Goal: Information Seeking & Learning: Learn about a topic

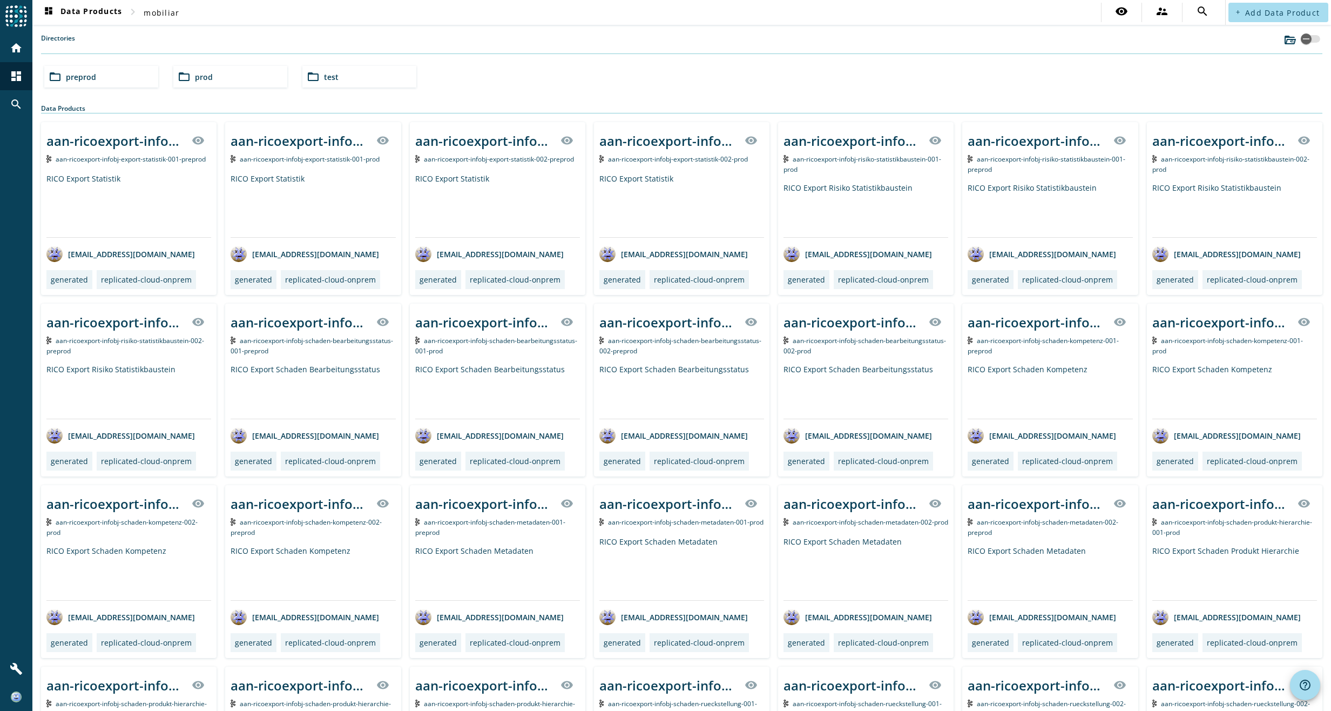
click at [488, 71] on div "folder_open preprod folder_open prod folder_open test" at bounding box center [682, 77] width 1284 height 30
click at [76, 76] on span "preprod" at bounding box center [81, 77] width 30 height 10
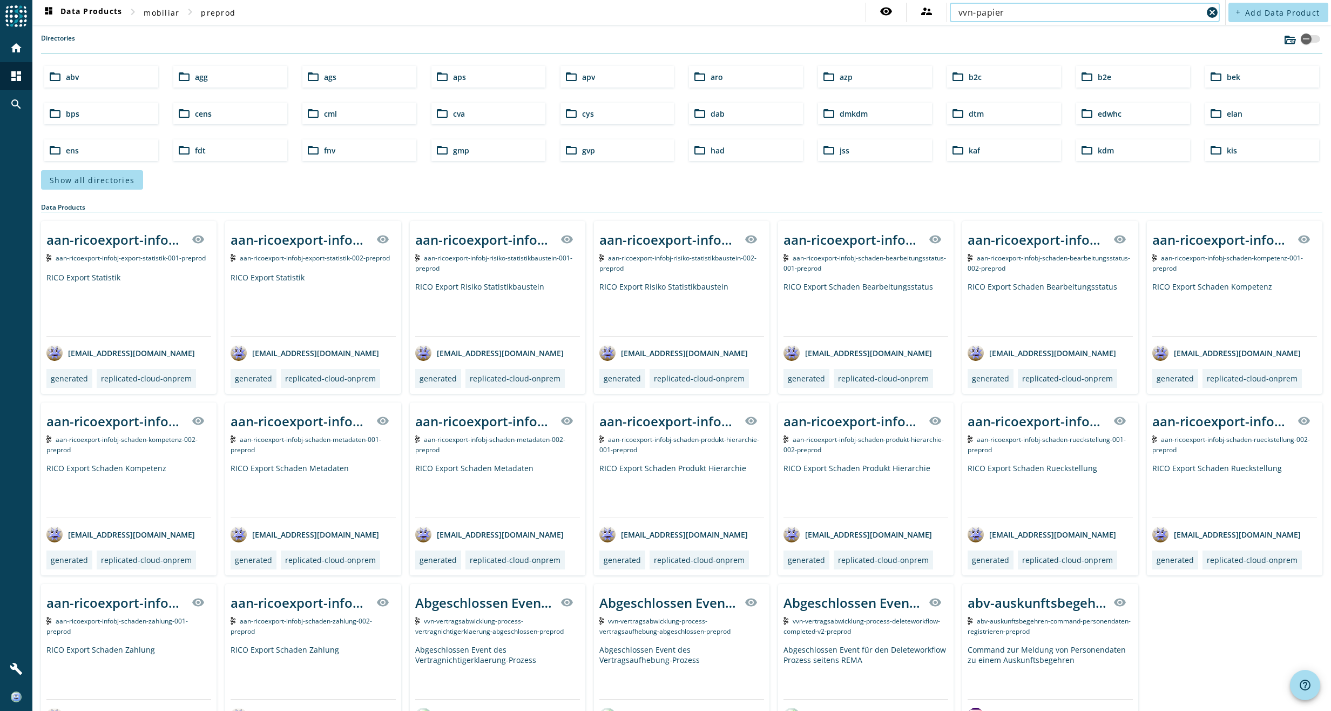
type input "vvn-papier"
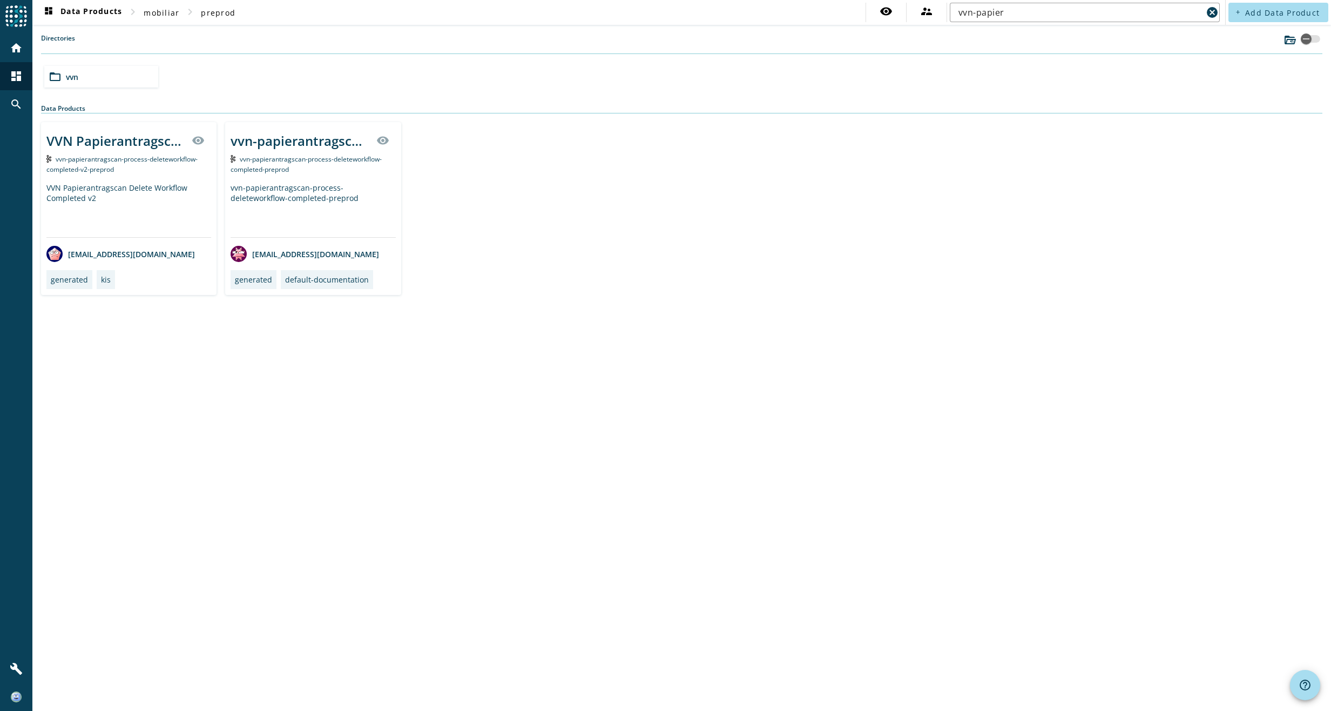
click at [119, 193] on div "VVN Papierantragscan Delete Workflow Completed v2" at bounding box center [128, 210] width 165 height 55
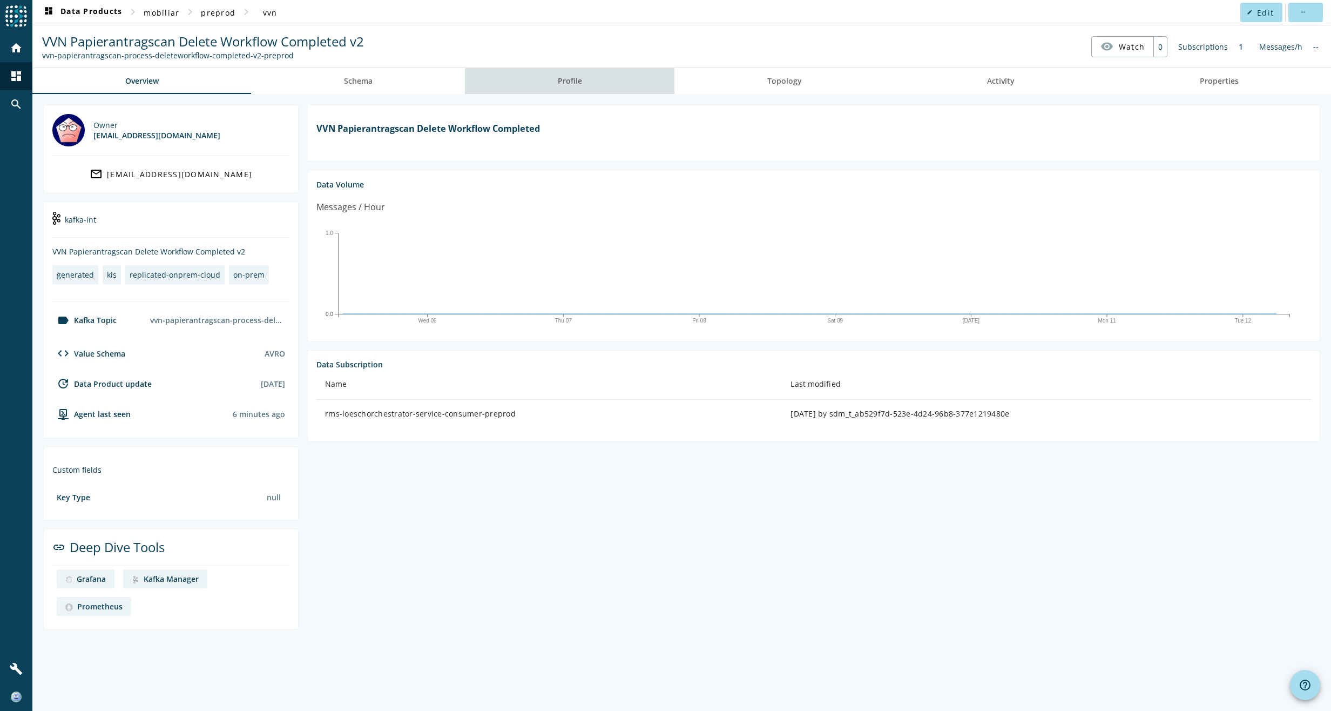
click at [582, 79] on span "Profile" at bounding box center [570, 81] width 24 height 8
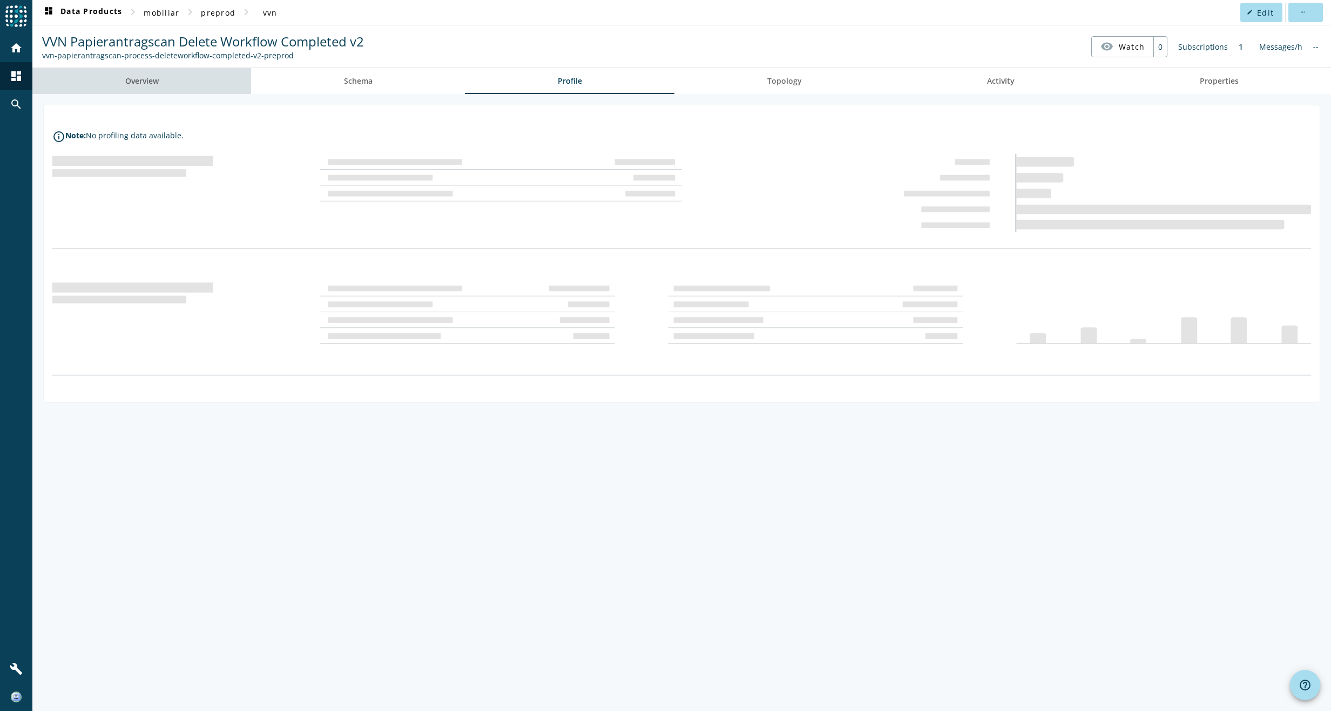
click at [159, 81] on span "Overview" at bounding box center [141, 81] width 33 height 8
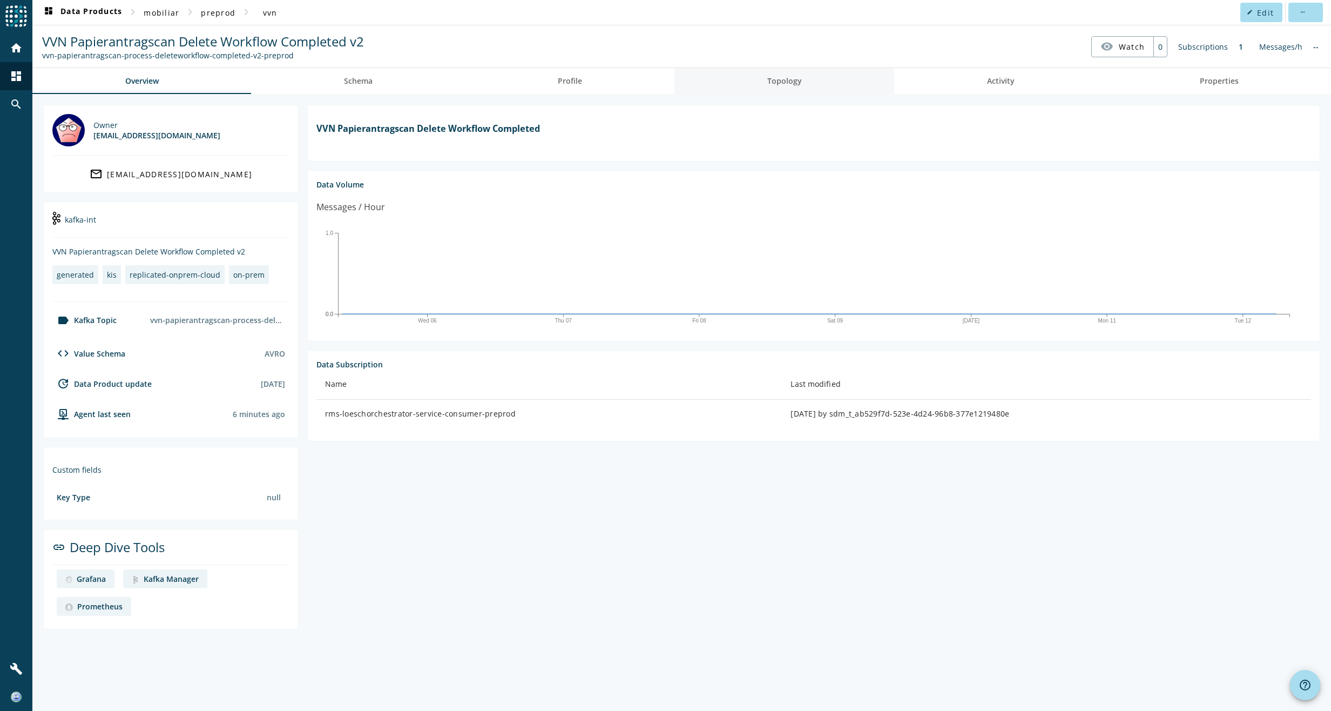
click at [790, 77] on span "Topology" at bounding box center [784, 81] width 35 height 8
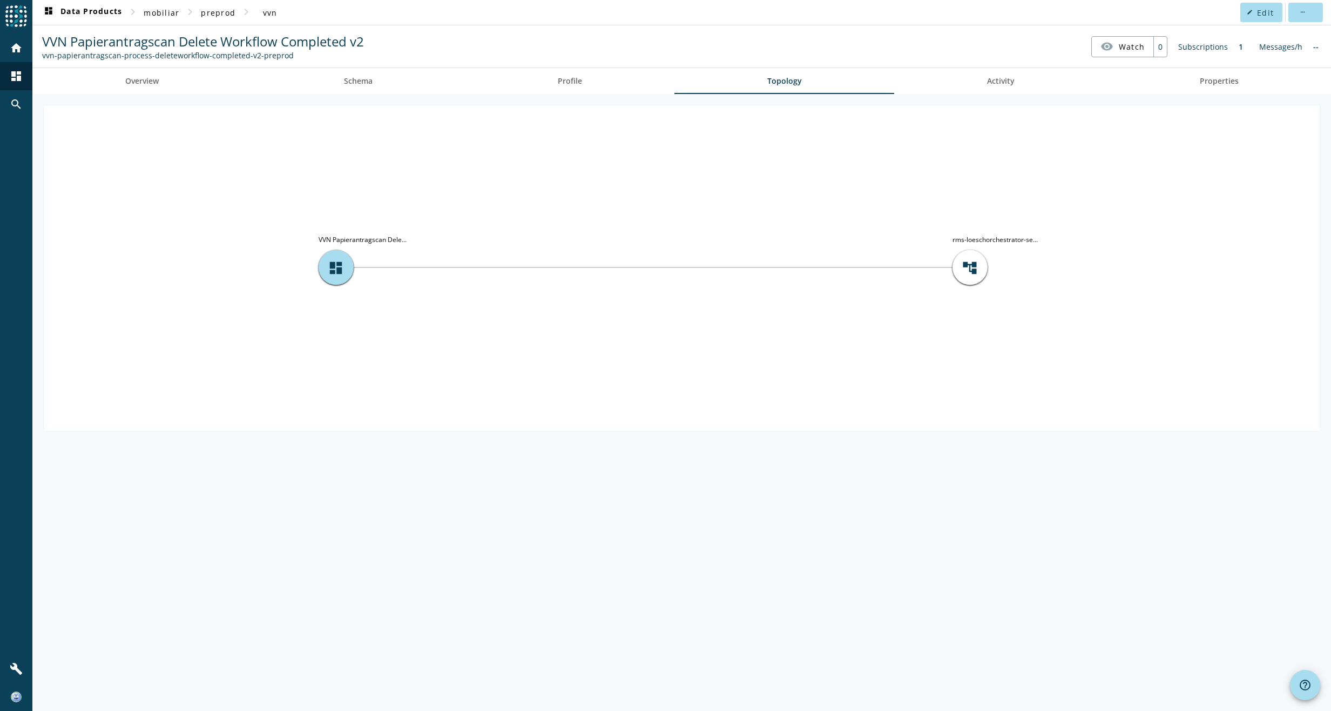
click at [970, 377] on icon "account_tree rms-loeschorchestrator-se... dashboard VVN Papierantragscan Dele..." at bounding box center [682, 267] width 1276 height 324
click at [331, 265] on span "dashboard" at bounding box center [336, 267] width 16 height 16
click at [969, 269] on span "account_tree" at bounding box center [970, 267] width 16 height 16
click at [995, 82] on span "Activity" at bounding box center [1001, 81] width 28 height 8
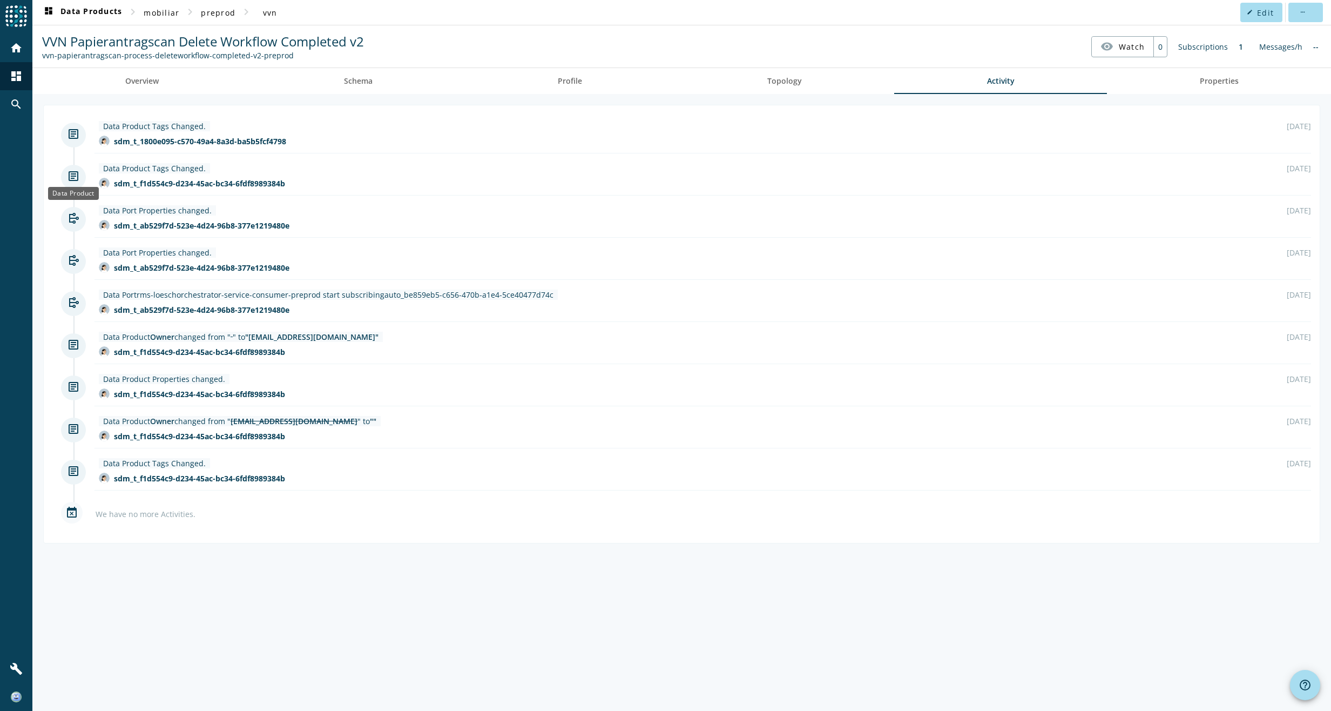
click at [72, 170] on icon at bounding box center [73, 176] width 13 height 13
click at [76, 131] on icon at bounding box center [73, 133] width 13 height 13
click at [252, 141] on div "sdm_t_1800e095-c570-49a4-8a3d-ba5b5fcf4798" at bounding box center [200, 141] width 172 height 10
click at [1212, 84] on span "Properties" at bounding box center [1219, 81] width 39 height 8
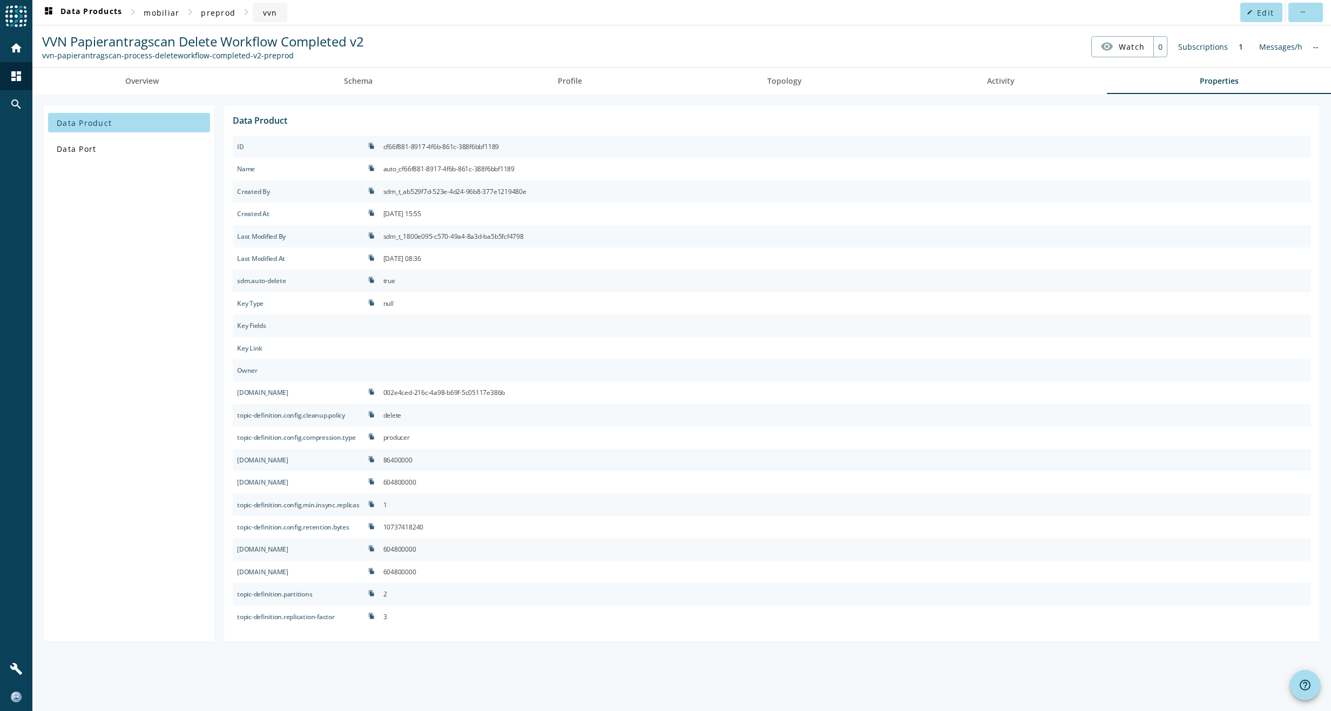
click at [270, 12] on span "vvn" at bounding box center [270, 13] width 15 height 10
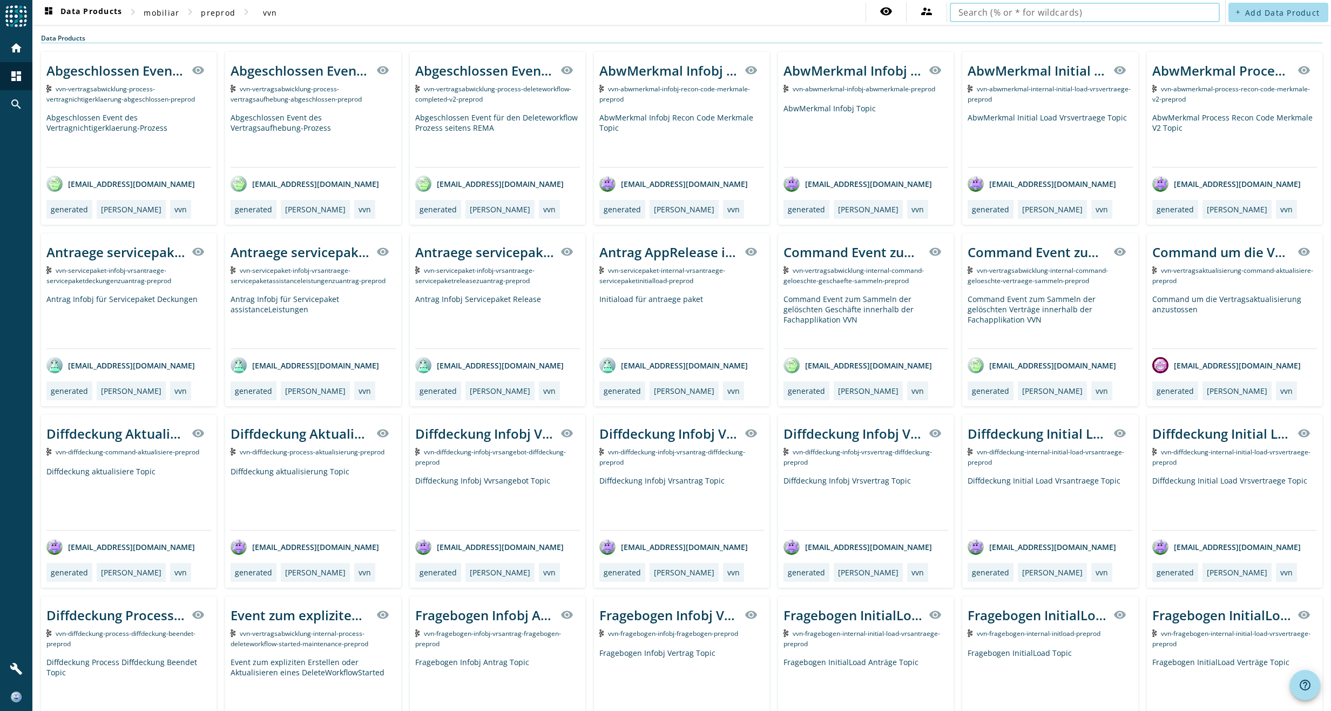
click at [1019, 8] on input "text" at bounding box center [1085, 12] width 253 height 13
type input "vvn-papi"
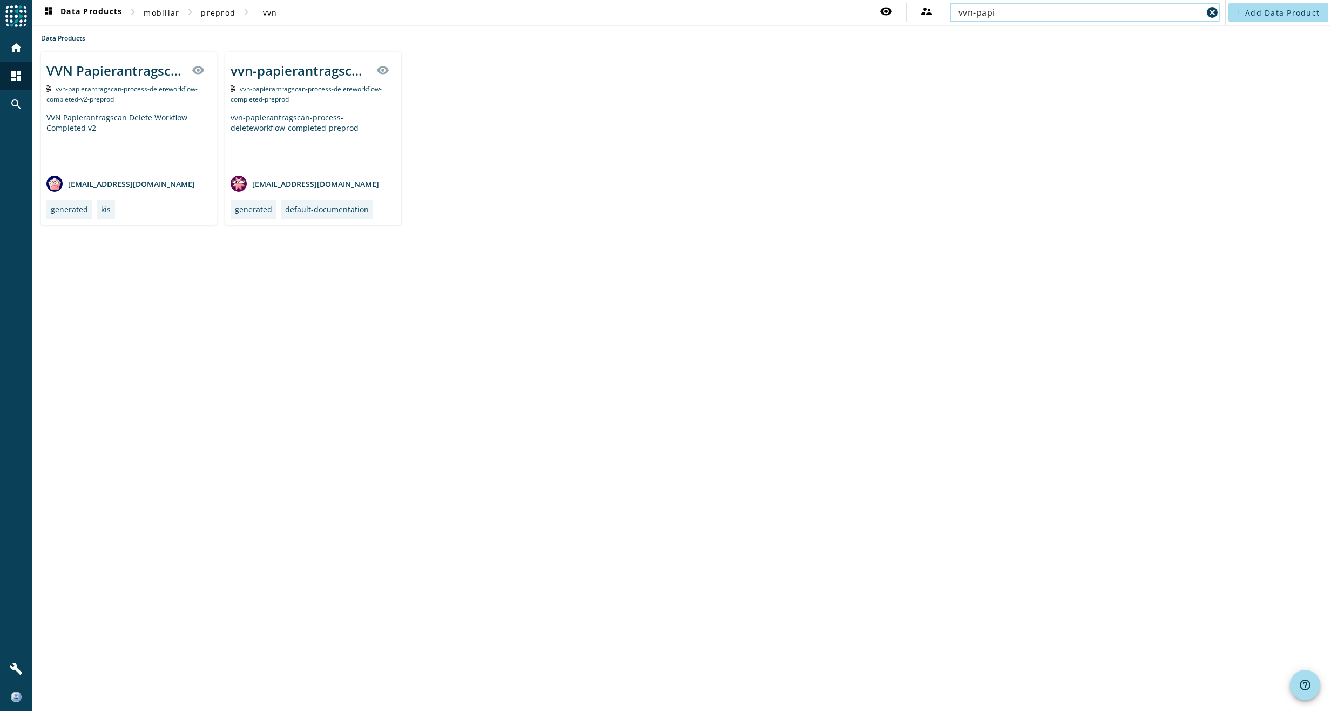
click at [304, 381] on div "dashboard Data Products chevron_right mobiliar chevron_right preprod chevron_ri…" at bounding box center [681, 355] width 1299 height 711
click at [131, 114] on div "VVN Papierantragscan Delete Workflow Completed v2" at bounding box center [128, 139] width 165 height 55
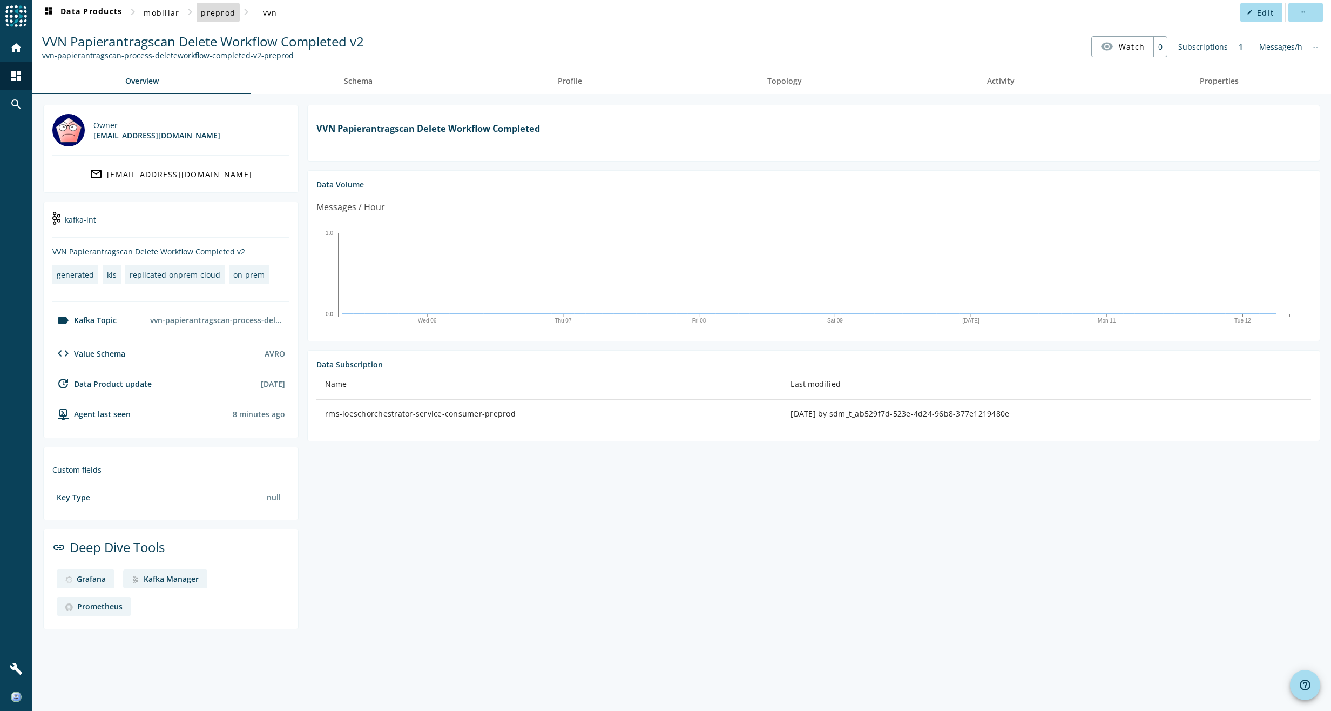
click at [220, 12] on span "preprod" at bounding box center [218, 13] width 35 height 10
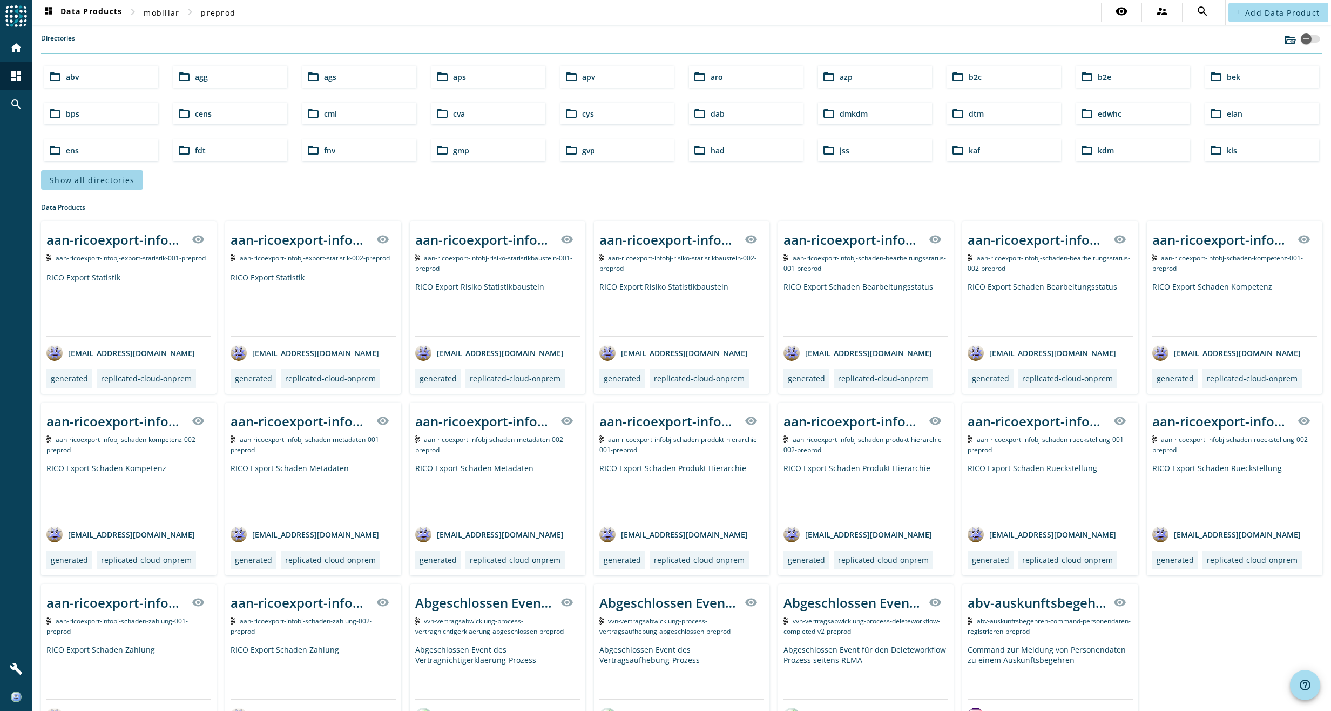
click at [90, 181] on span "Show all directories" at bounding box center [92, 180] width 85 height 10
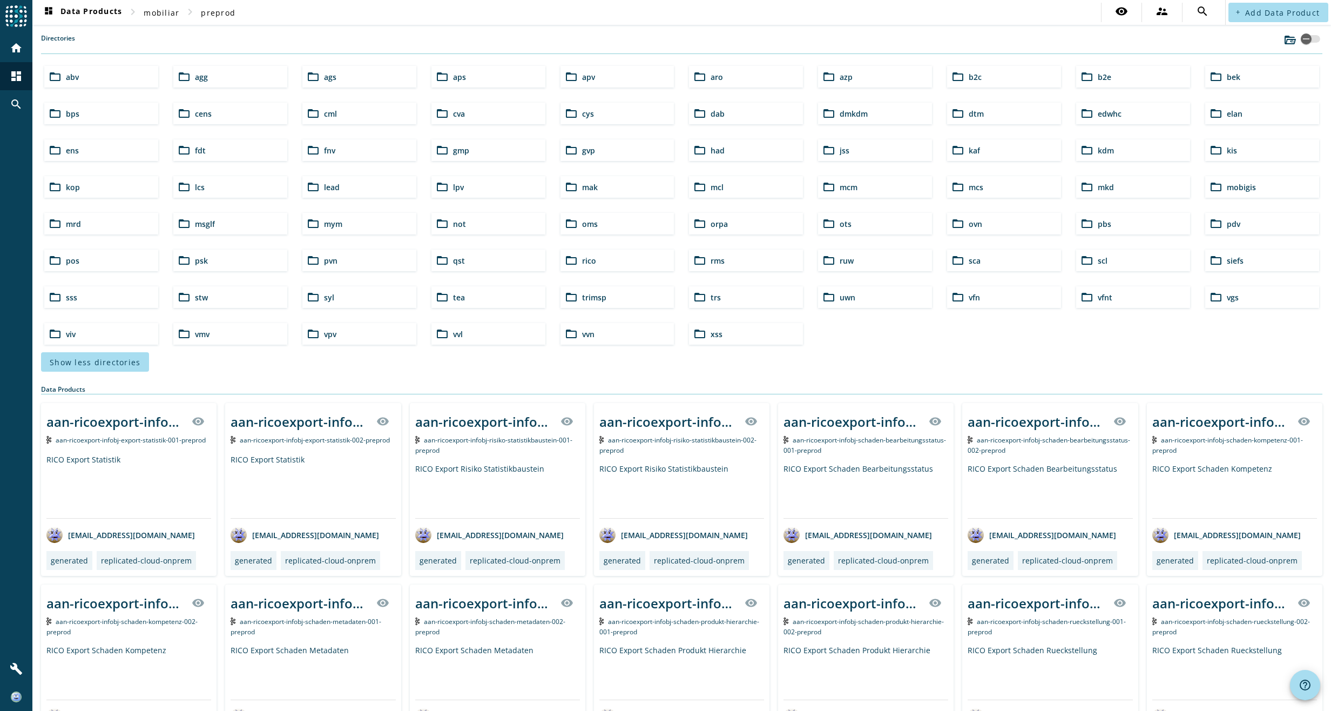
click at [823, 224] on mat-icon "folder_open" at bounding box center [829, 223] width 13 height 13
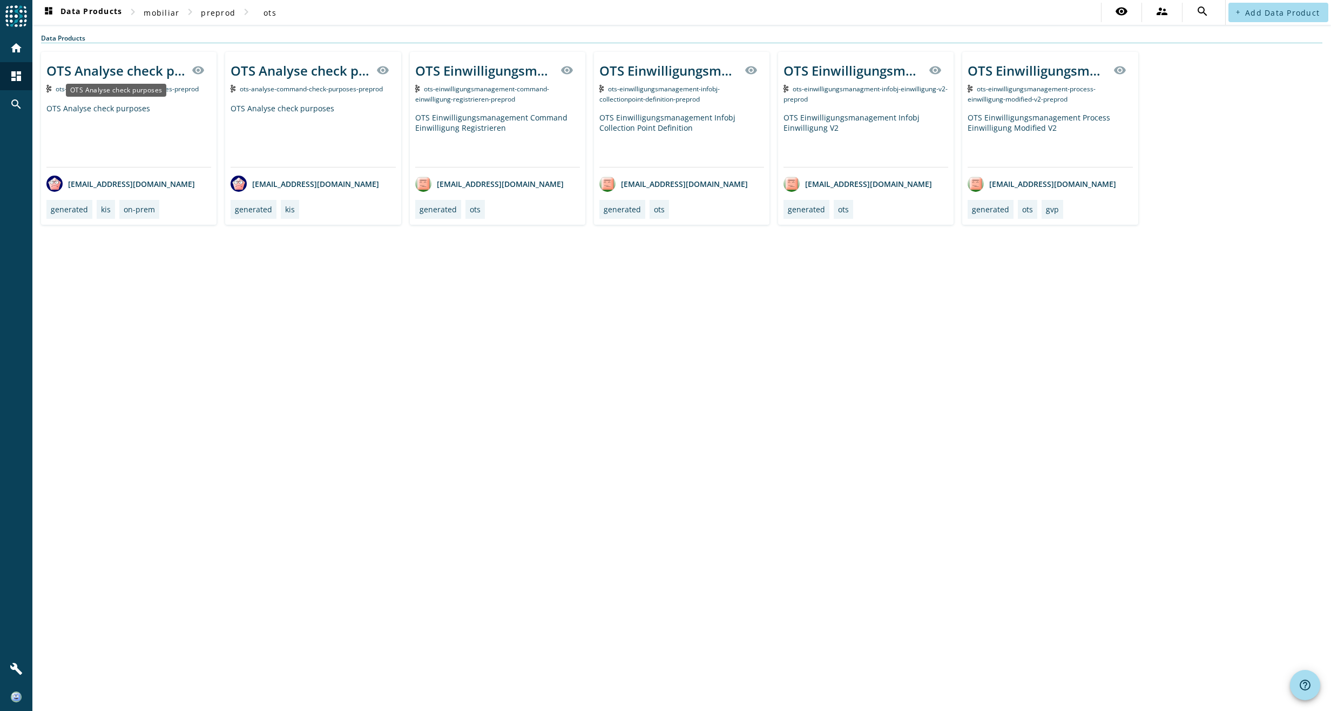
click at [119, 71] on div "OTS Analyse check purposes" at bounding box center [115, 71] width 139 height 18
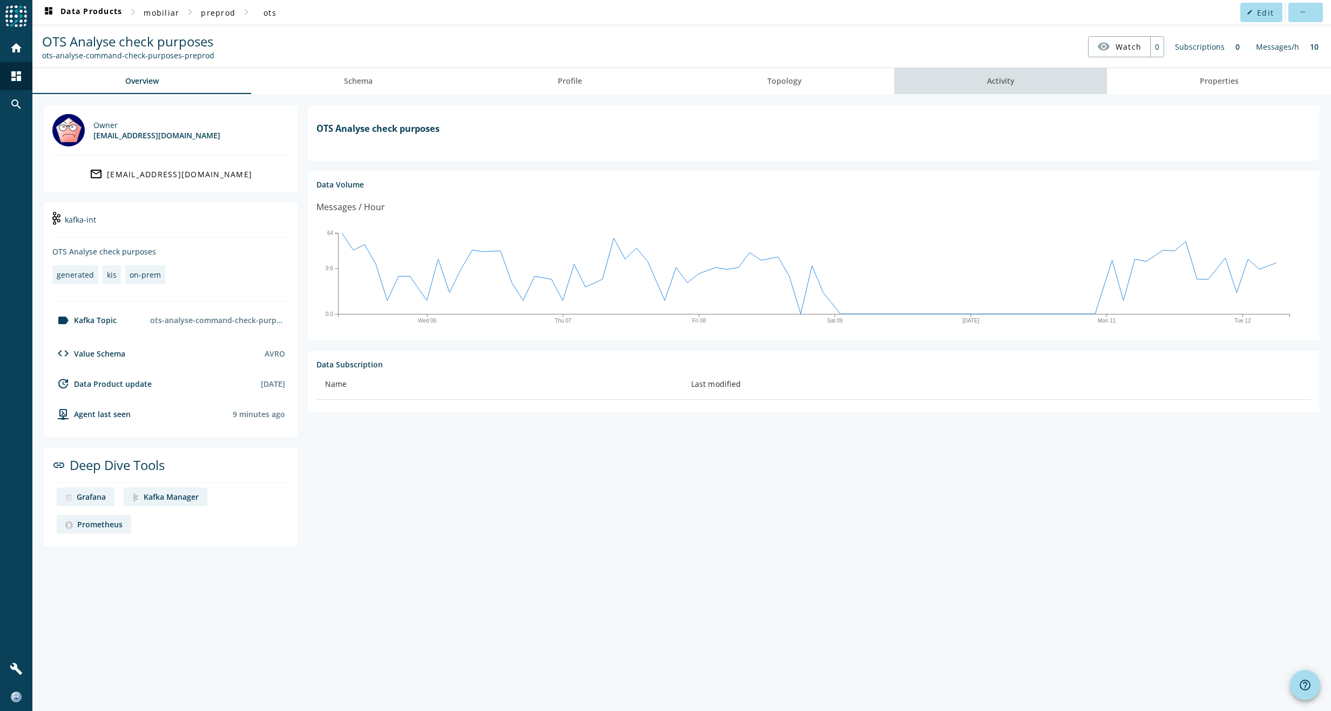
click at [1009, 82] on span "Activity" at bounding box center [1001, 81] width 28 height 8
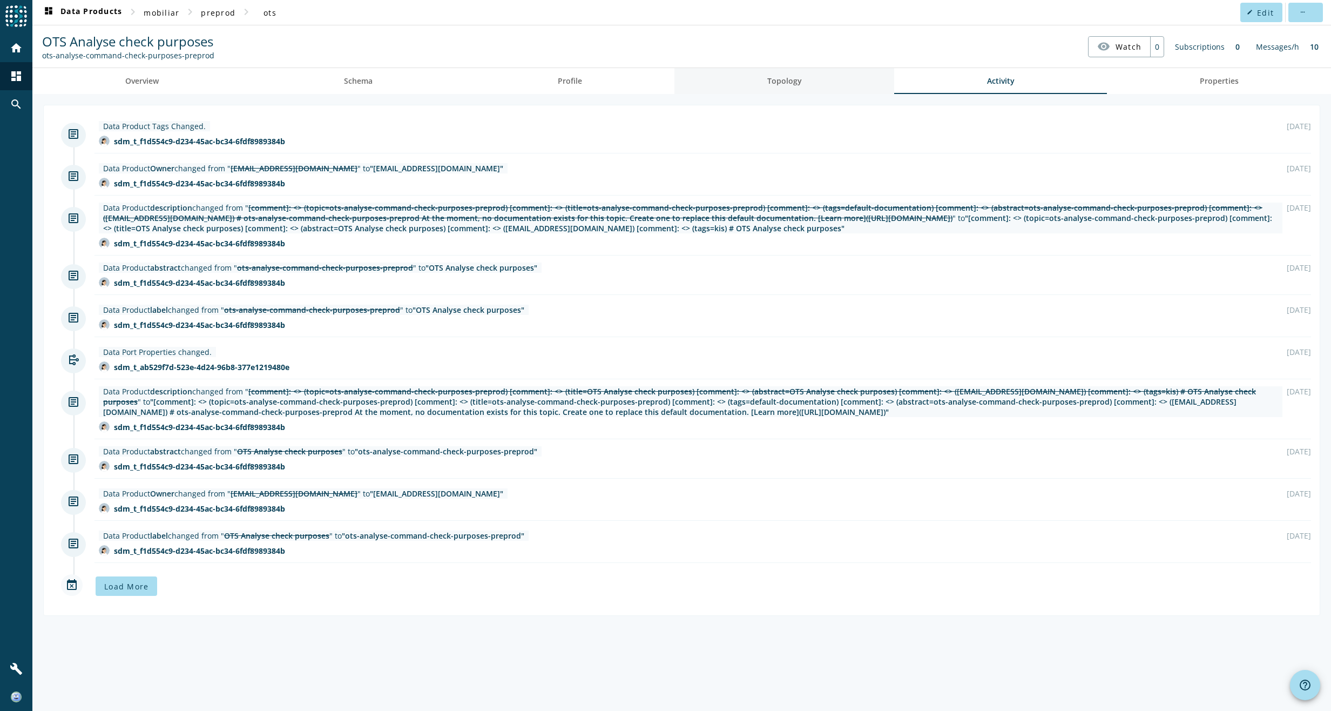
click at [790, 85] on span "Topology" at bounding box center [784, 81] width 35 height 8
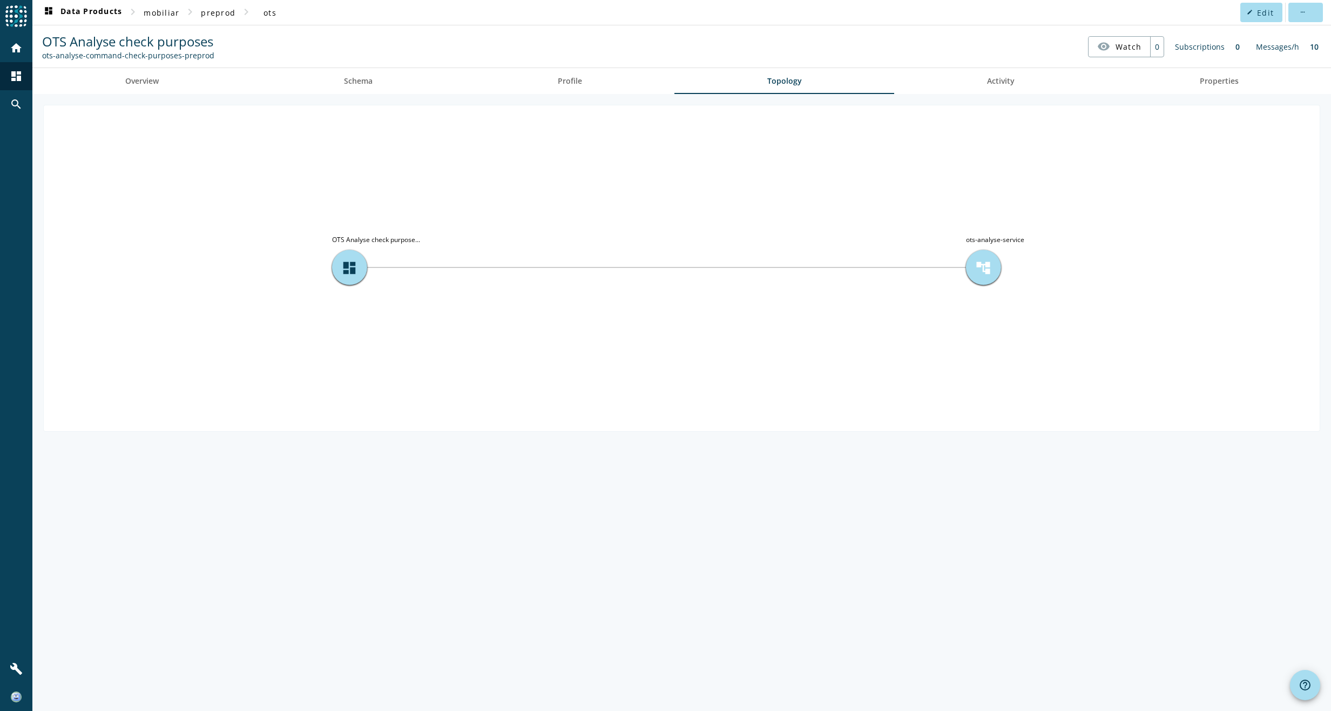
click at [980, 268] on span "account_tree" at bounding box center [983, 267] width 16 height 16
click at [992, 235] on tspan "ots-analyse-service" at bounding box center [995, 239] width 58 height 9
click at [345, 269] on span "dashboard" at bounding box center [349, 267] width 16 height 16
click at [999, 79] on span "Activity" at bounding box center [1001, 81] width 28 height 8
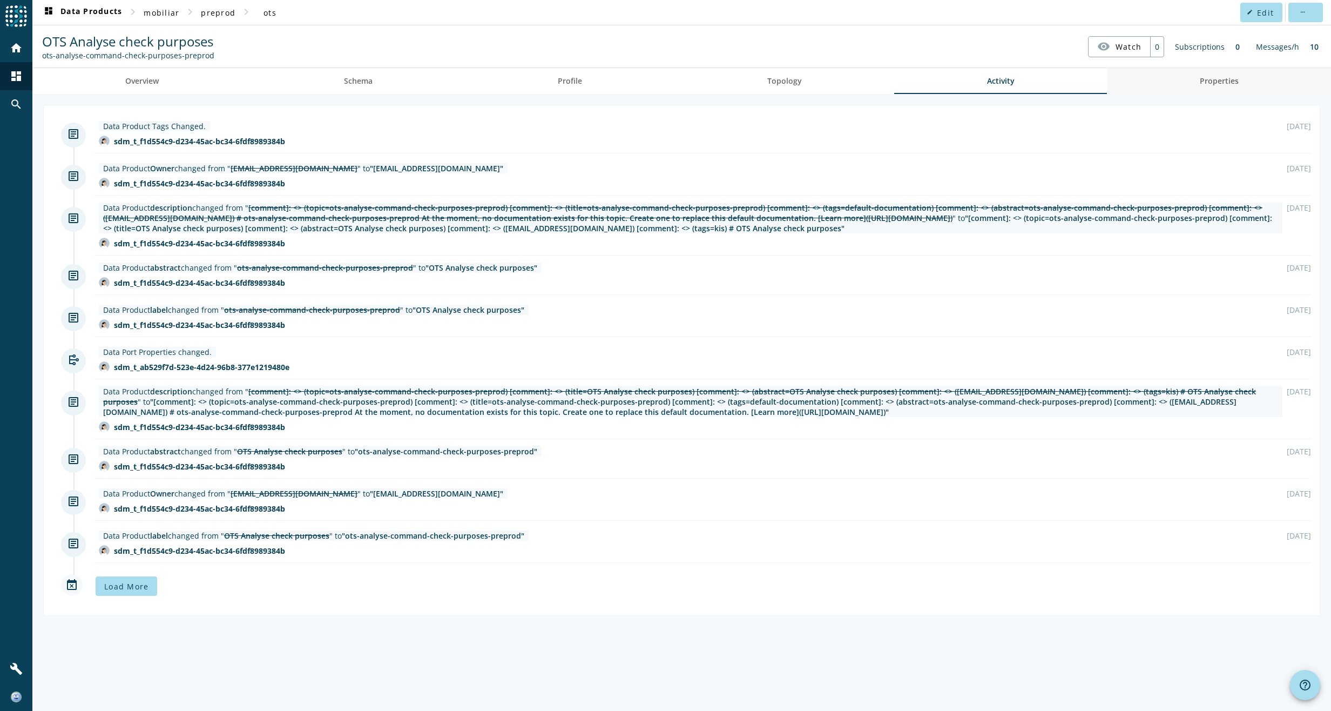
click at [1211, 82] on span "Properties" at bounding box center [1219, 81] width 39 height 8
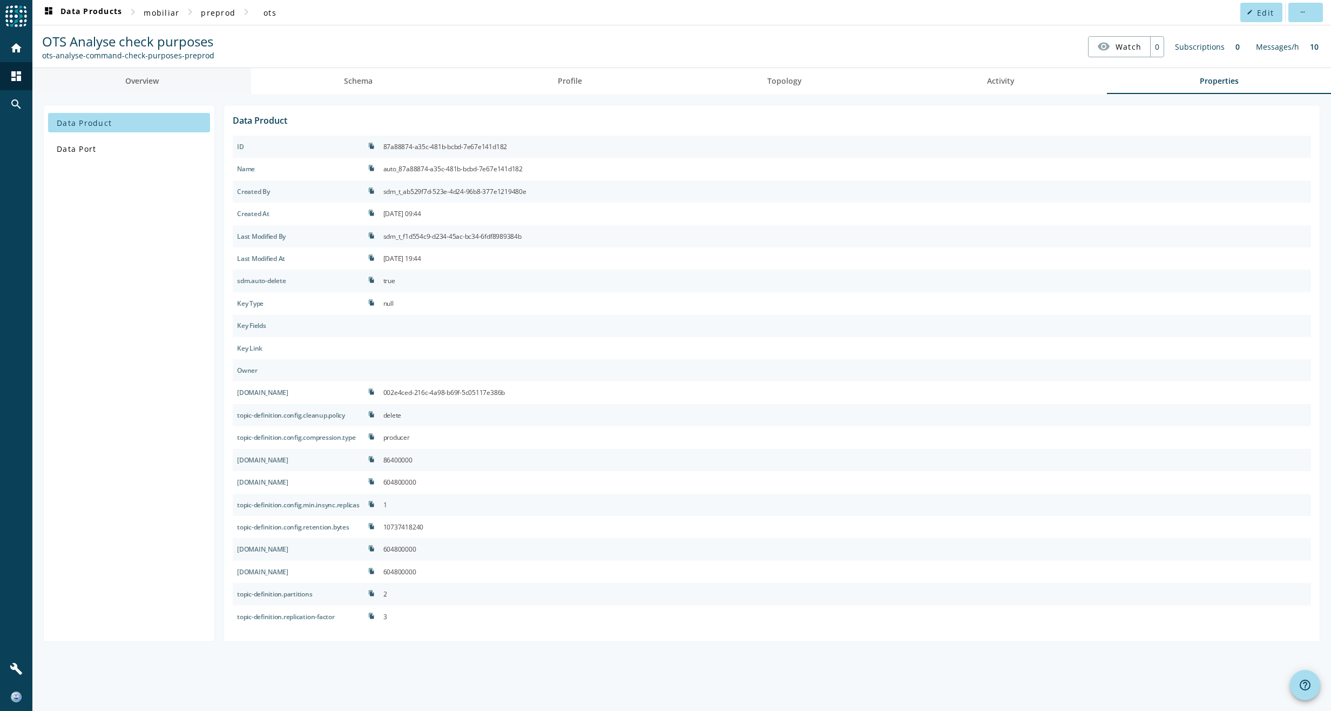
click at [140, 75] on span "Overview" at bounding box center [141, 81] width 33 height 26
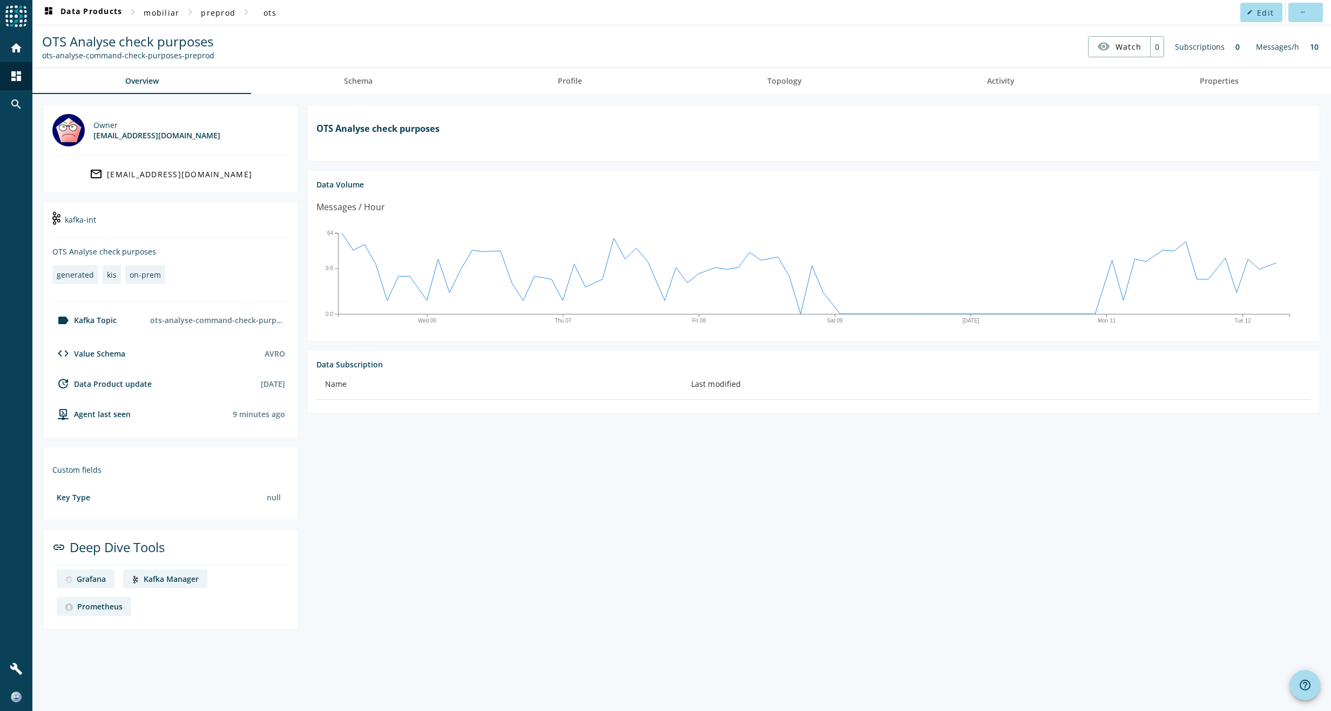
click at [178, 579] on div "Kafka Manager" at bounding box center [171, 579] width 55 height 10
click at [494, 522] on section "OTS Analyse check purposes Data Volume Messages / Hour Wed 06 Thu 07 Fri 08 [DA…" at bounding box center [810, 367] width 1022 height 524
click at [348, 80] on span "Schema" at bounding box center [358, 81] width 29 height 8
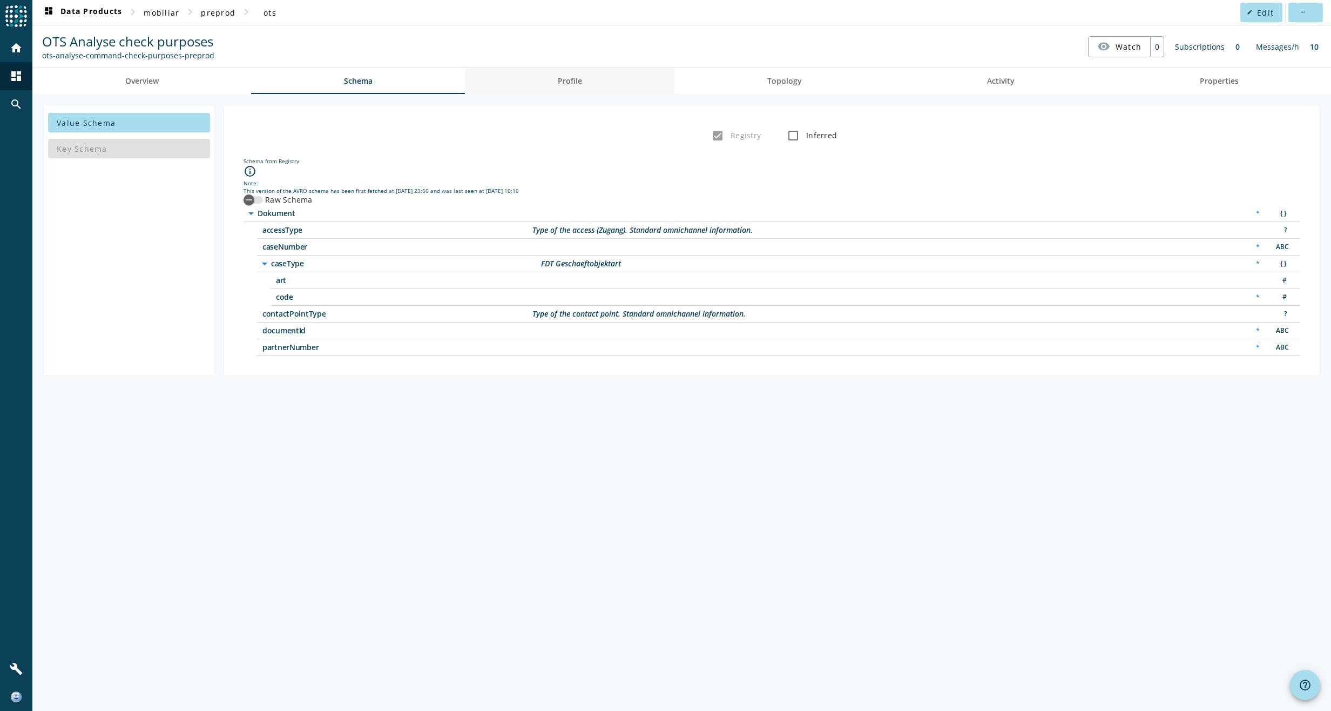
click at [568, 85] on span "Profile" at bounding box center [570, 81] width 24 height 8
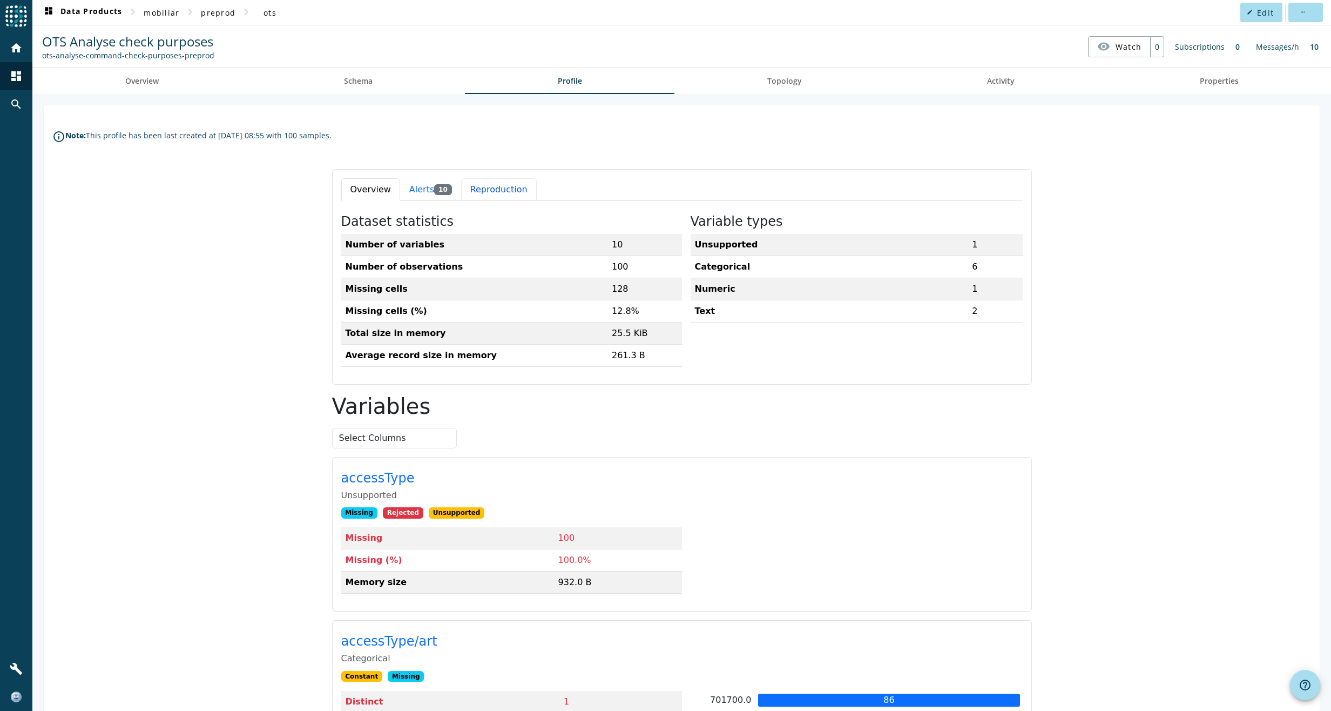
click at [487, 188] on button "Reproduction" at bounding box center [499, 189] width 76 height 23
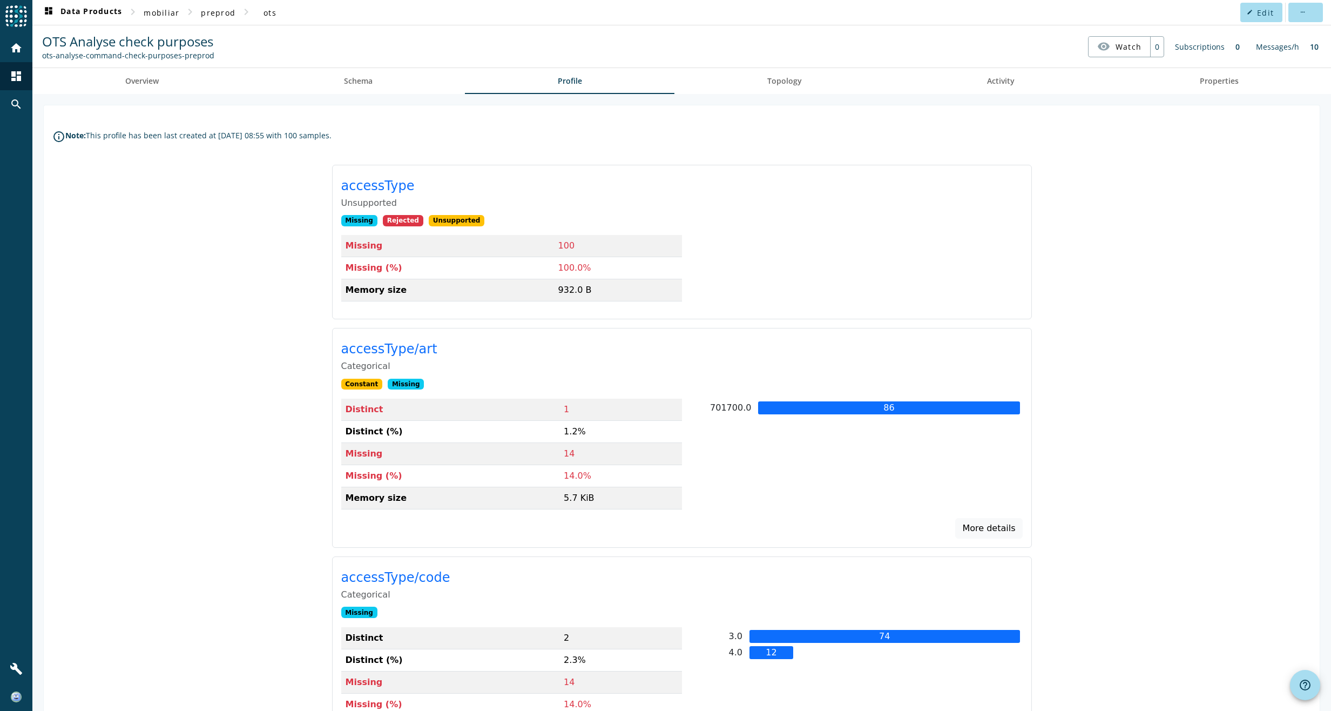
scroll to position [378, 0]
